Goal: Book appointment/travel/reservation

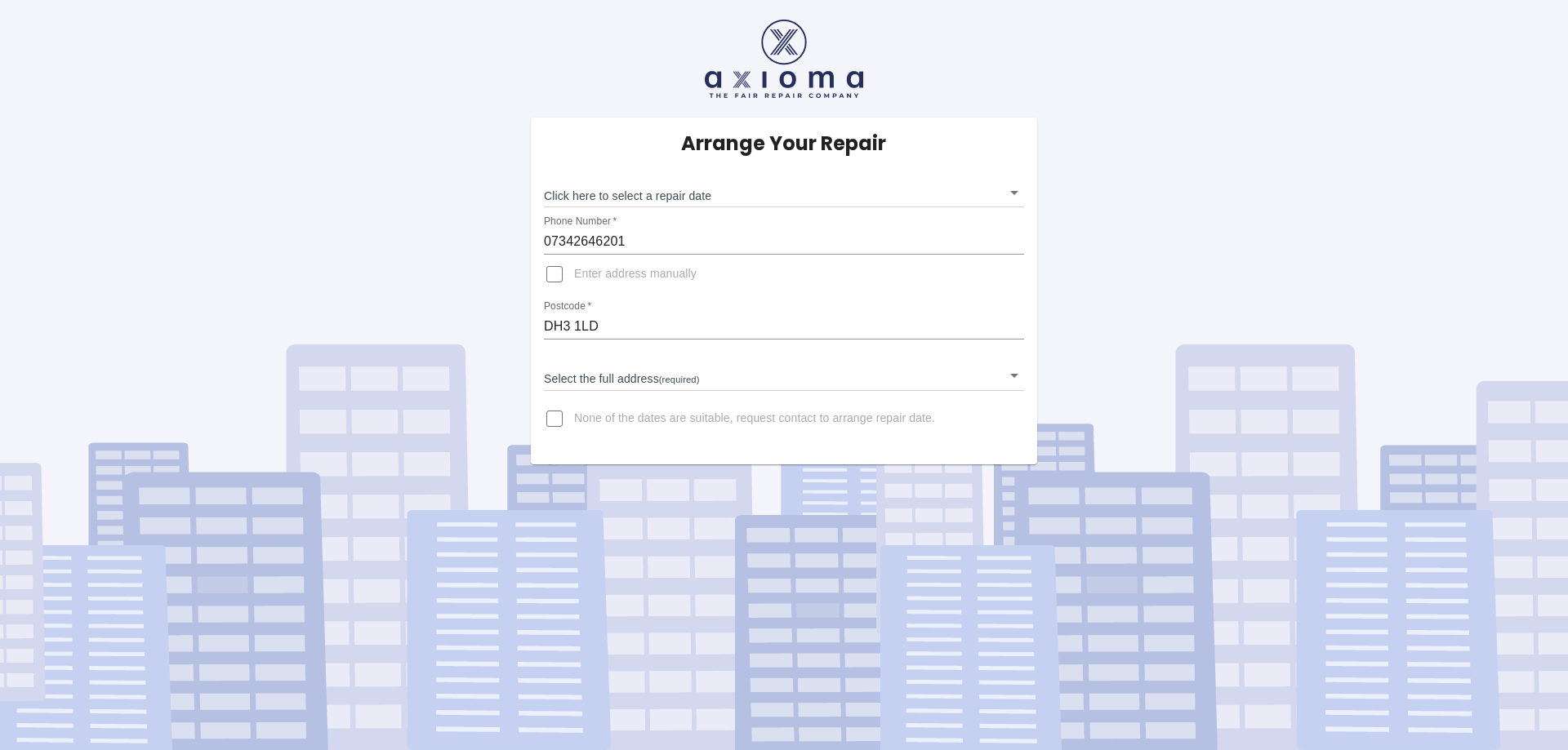
click at [682, 195] on body "Arrange Your Repair Click here to select a repair date ​ Phone Number   * 07342…" at bounding box center [784, 375] width 1568 height 750
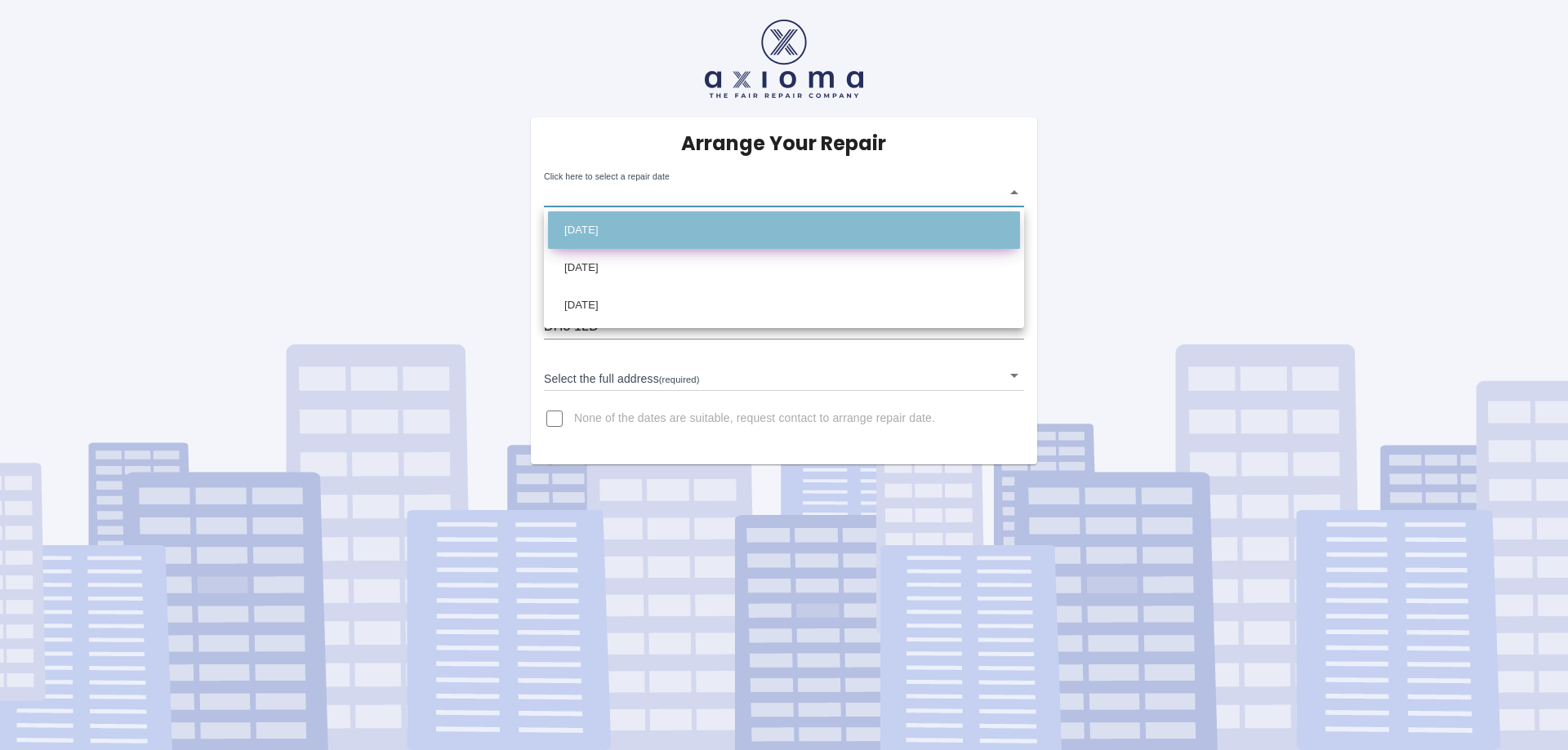
click at [645, 228] on li "[DATE]" at bounding box center [784, 230] width 472 height 38
type input "2025-09-29T00:00:00.000Z"
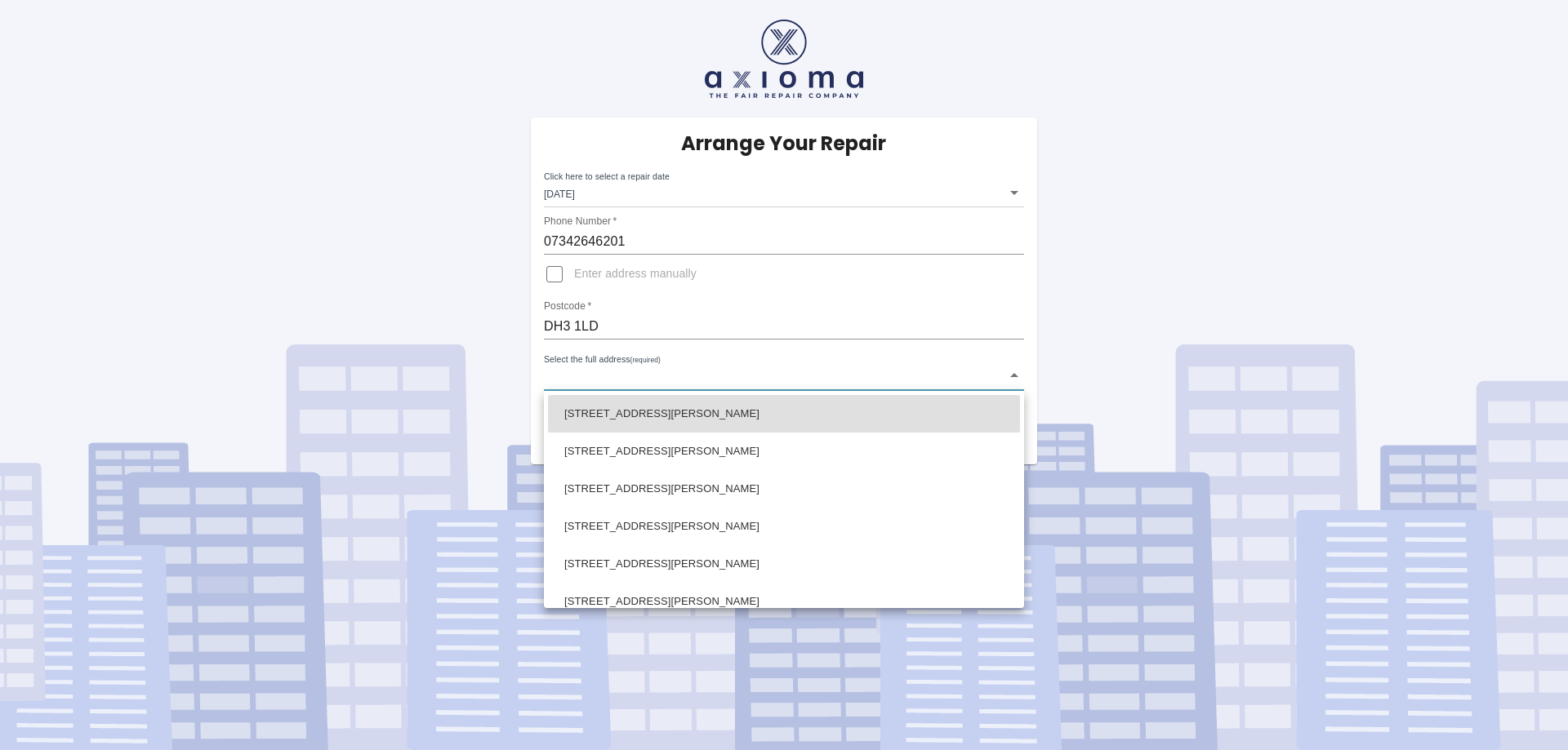
click at [621, 375] on body "Arrange Your Repair Click here to select a repair date Mon Sep 29 2025 2025-09-…" at bounding box center [784, 375] width 1568 height 750
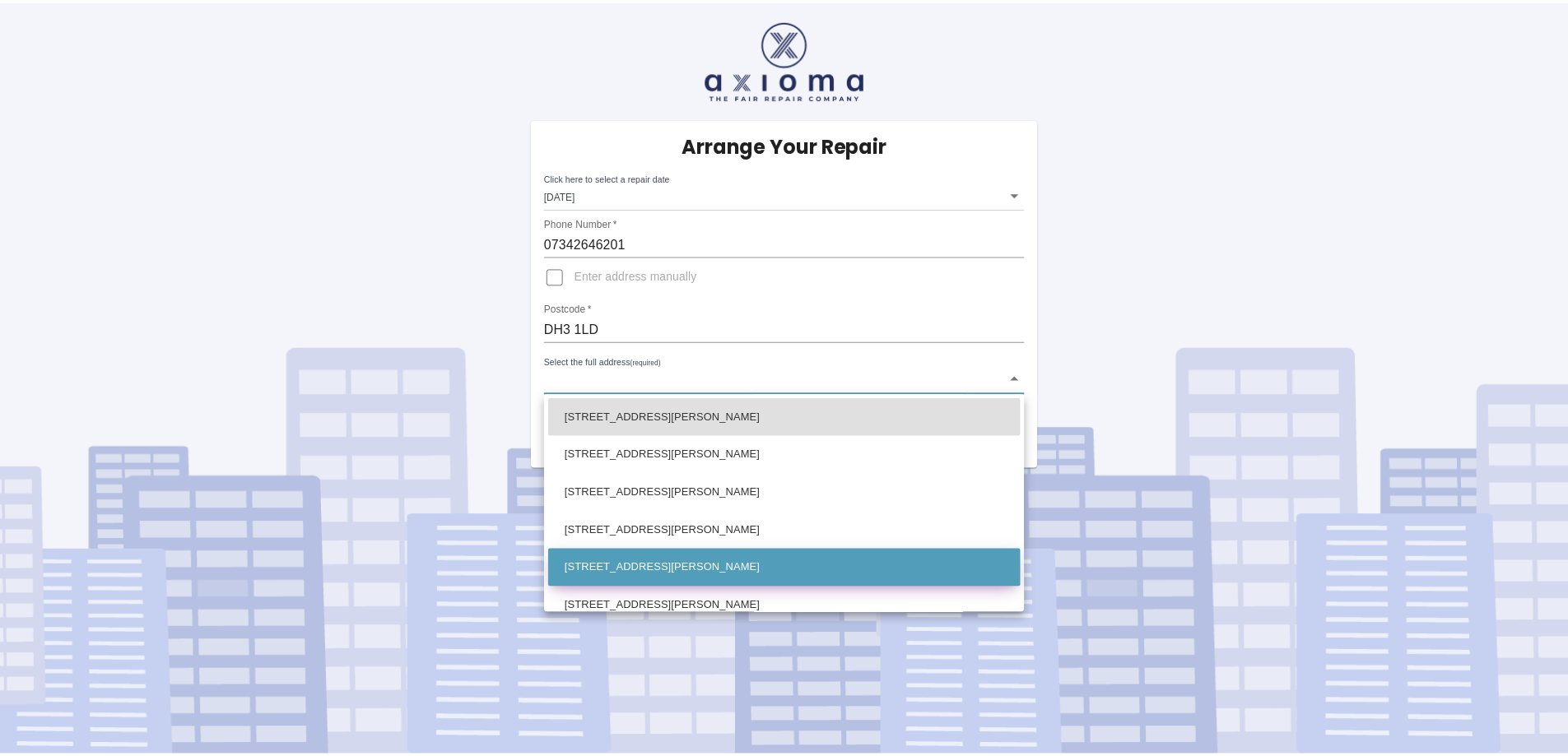
scroll to position [82, 0]
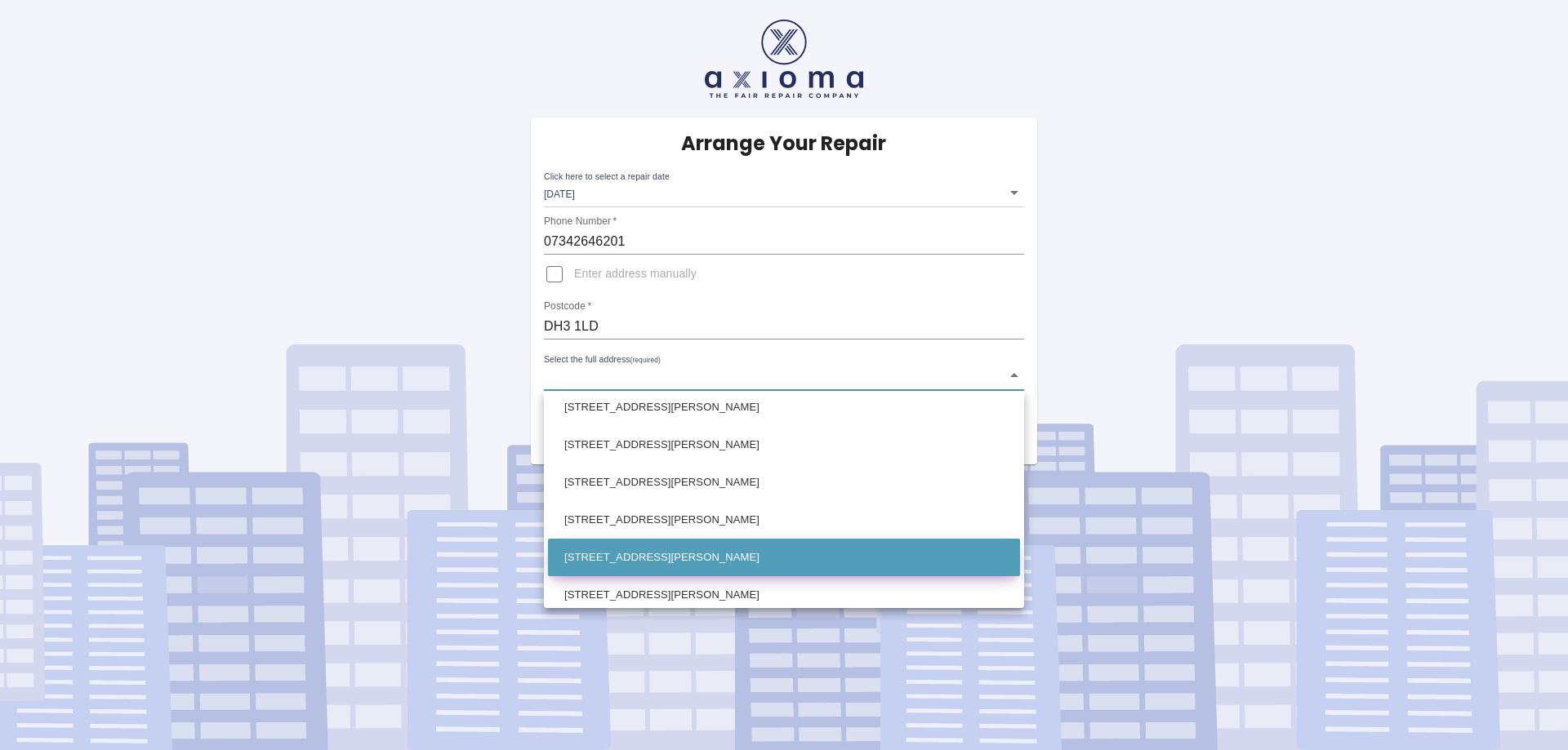
click at [636, 559] on li "9 Flanders Court Birtley, Chester le Street County Durham" at bounding box center [784, 557] width 472 height 38
type input "9 Flanders Court Birtley, Chester le Street County Durham"
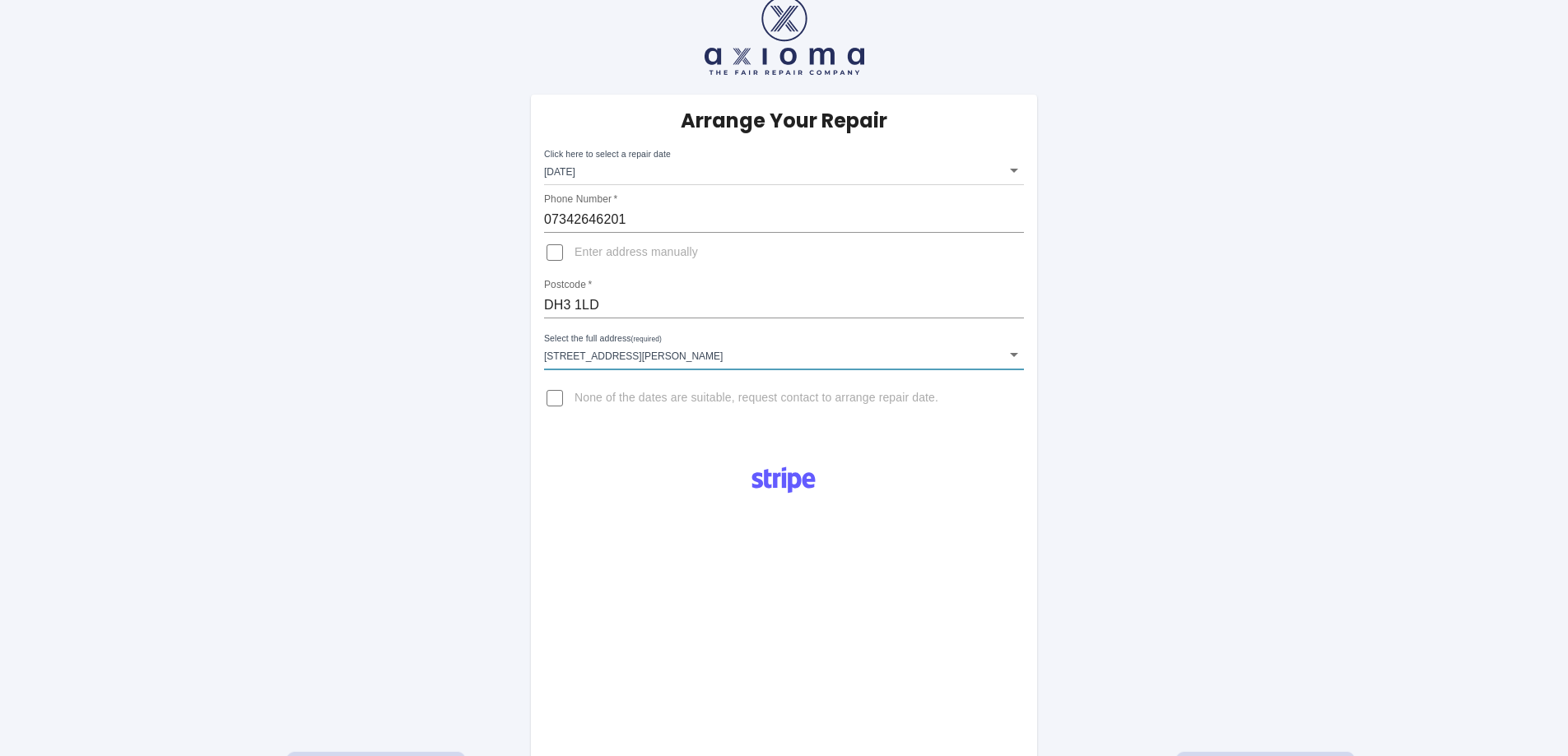
scroll to position [0, 0]
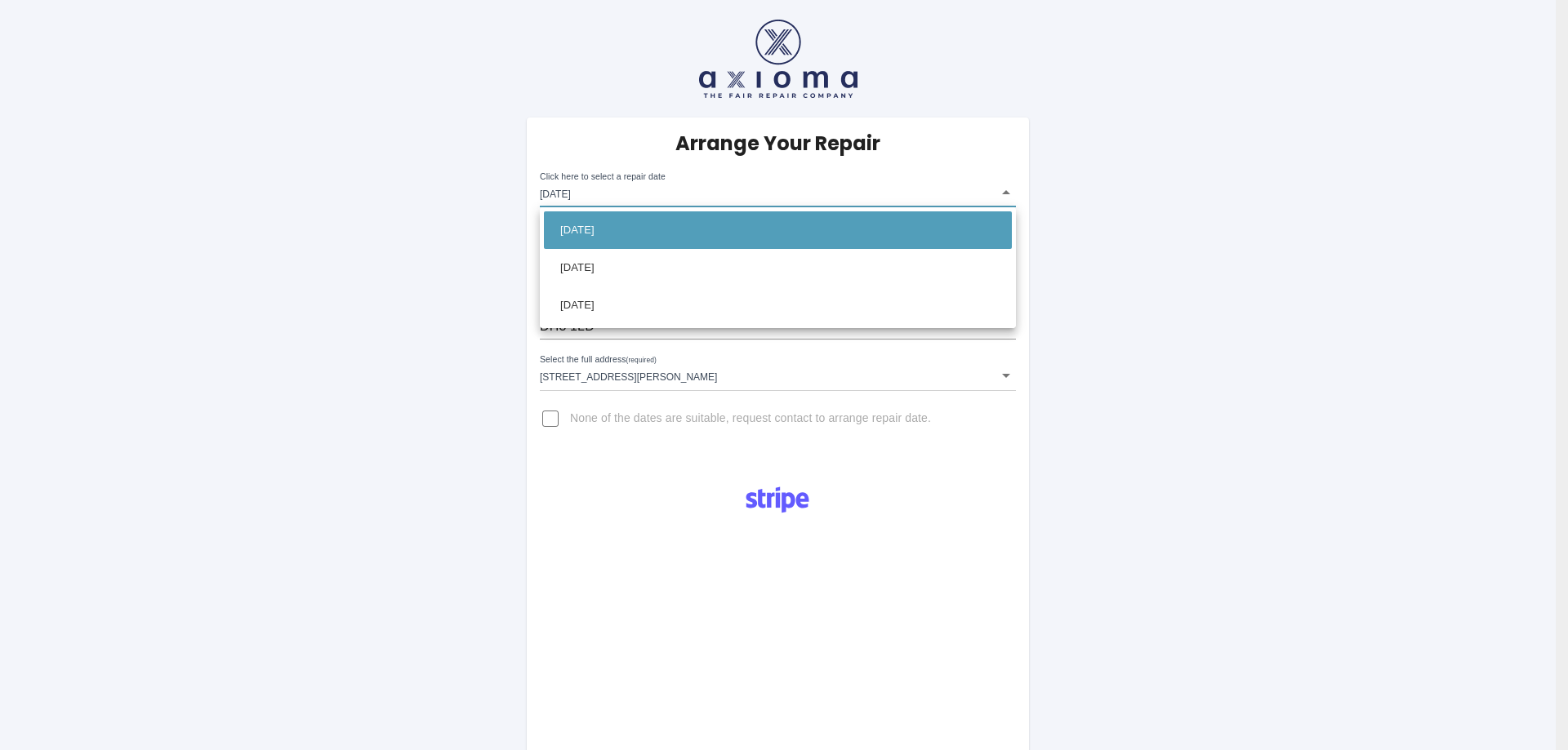
click at [653, 205] on body "Arrange Your Repair Click here to select a repair date Mon Sep 29 2025 2025-09-…" at bounding box center [784, 586] width 1568 height 1173
click at [667, 196] on div at bounding box center [784, 375] width 1568 height 750
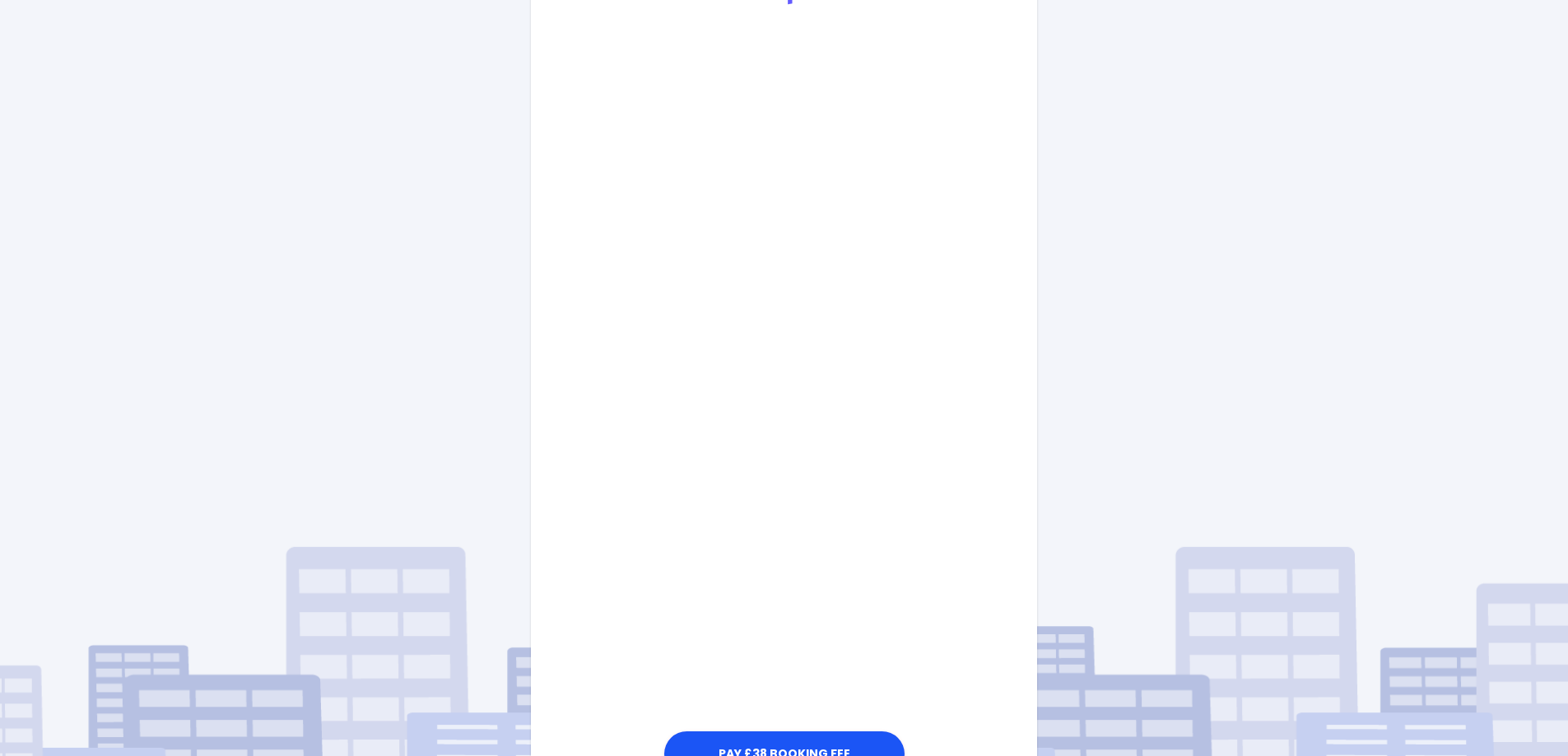
scroll to position [518, 0]
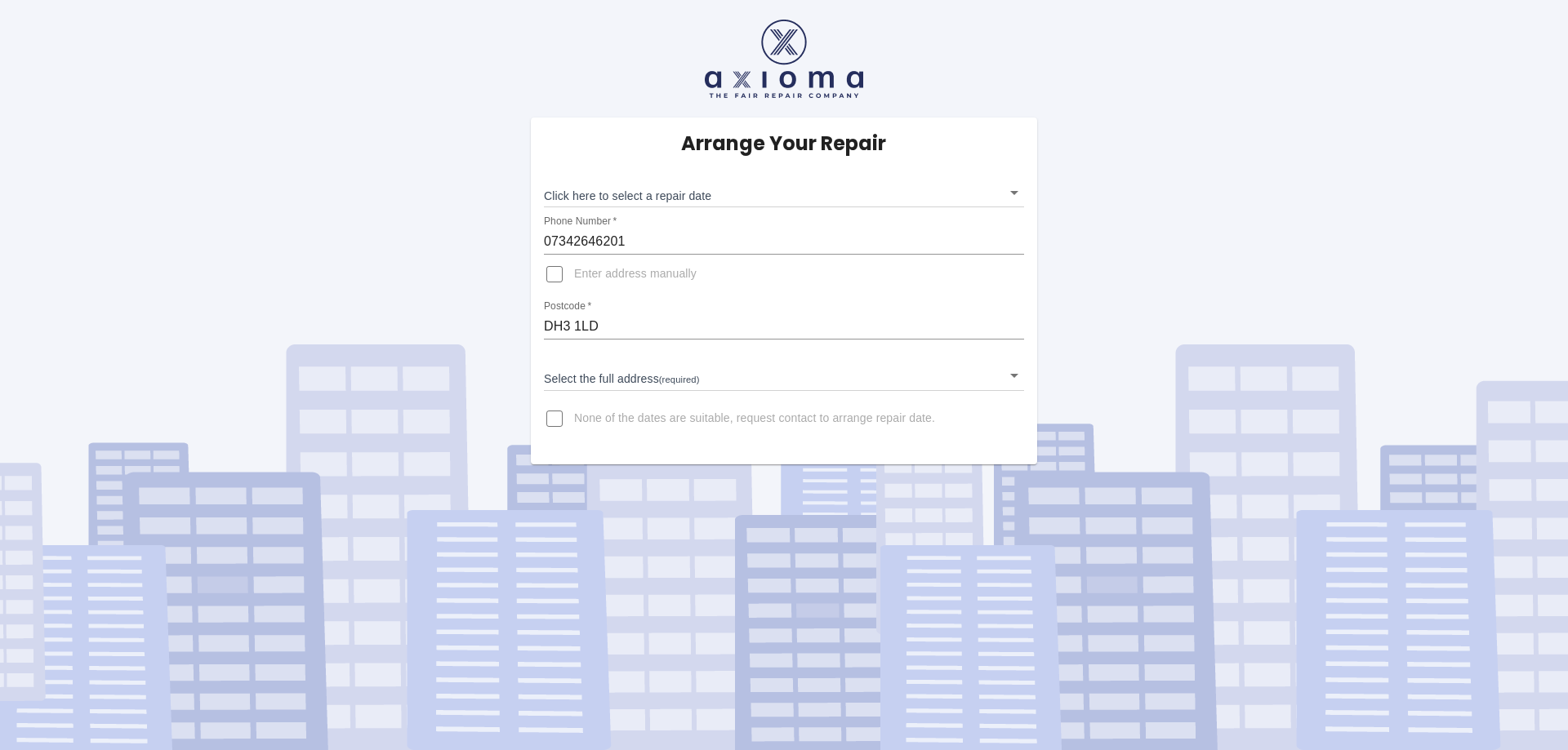
click at [687, 195] on body "Arrange Your Repair Click here to select a repair date ​ Phone Number   * 07342…" at bounding box center [784, 375] width 1568 height 750
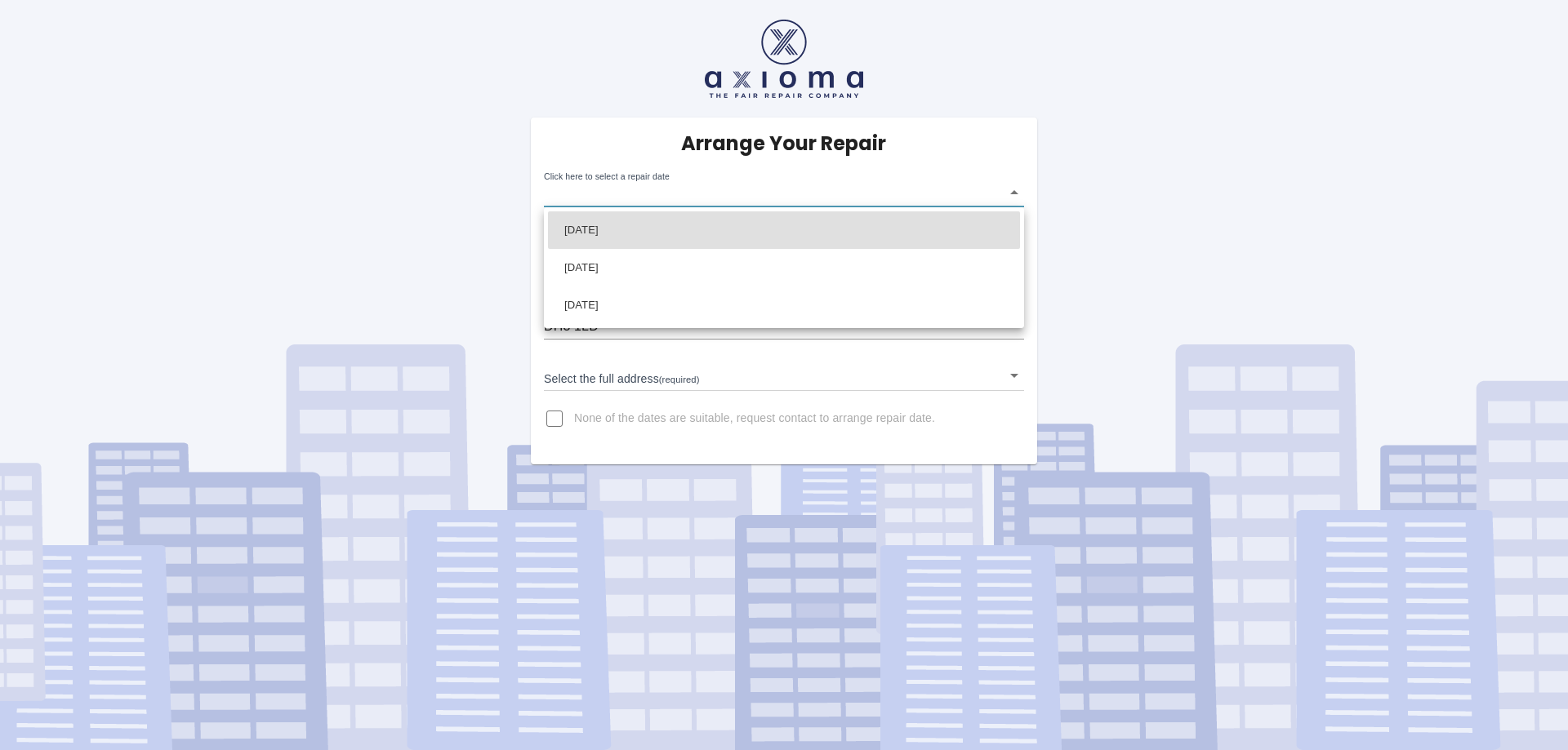
click at [880, 129] on div at bounding box center [784, 375] width 1568 height 750
